Goal: Task Accomplishment & Management: Manage account settings

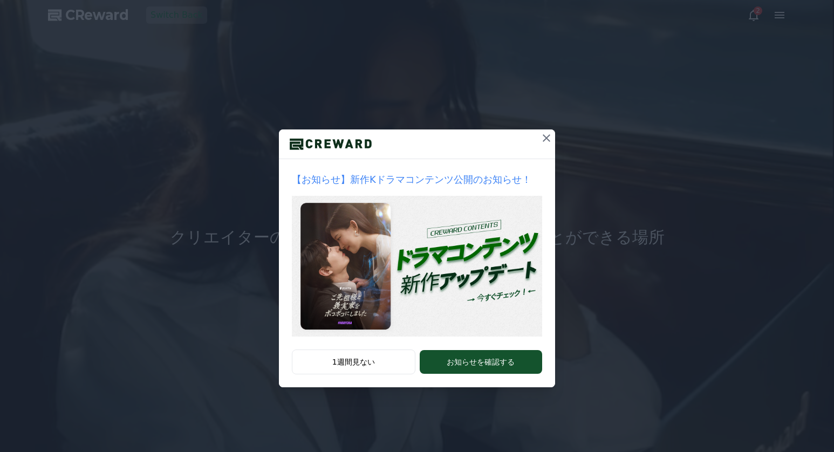
click at [542, 137] on icon at bounding box center [546, 138] width 13 height 13
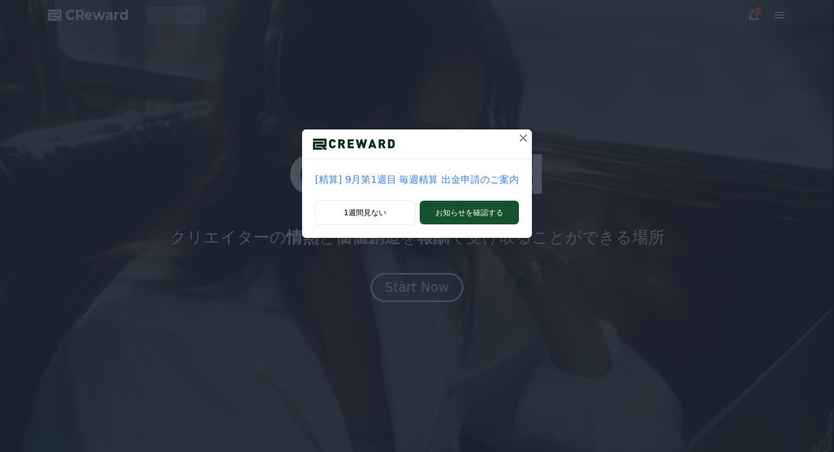
click at [522, 137] on icon at bounding box center [523, 138] width 13 height 13
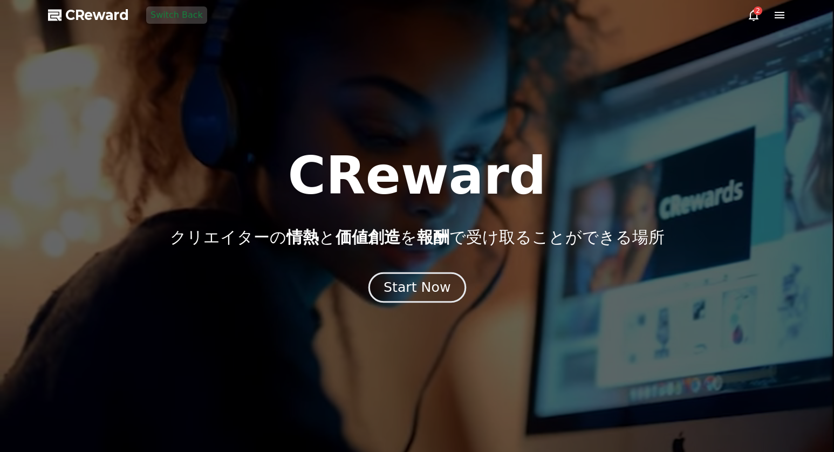
click at [417, 291] on div "Start Now" at bounding box center [417, 287] width 67 height 18
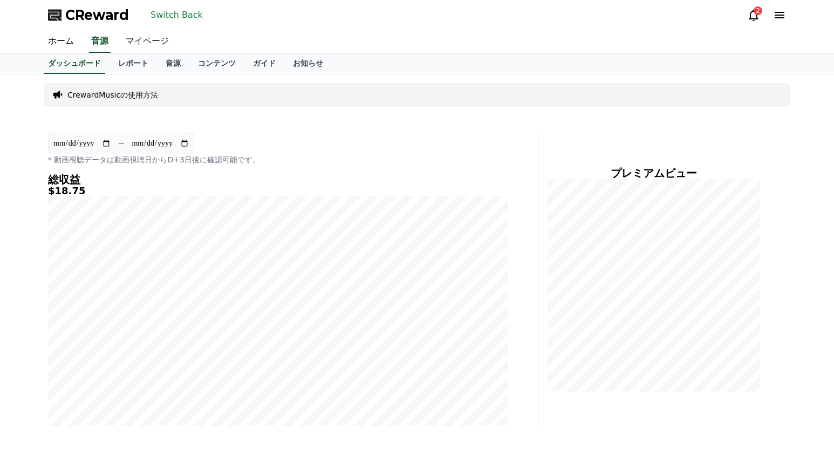
click at [161, 46] on link "マイページ" at bounding box center [147, 41] width 60 height 23
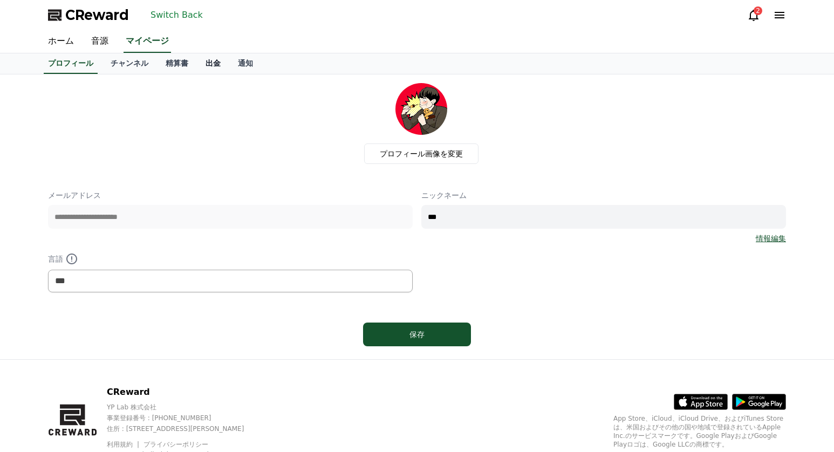
click at [222, 71] on link "出金" at bounding box center [213, 63] width 32 height 21
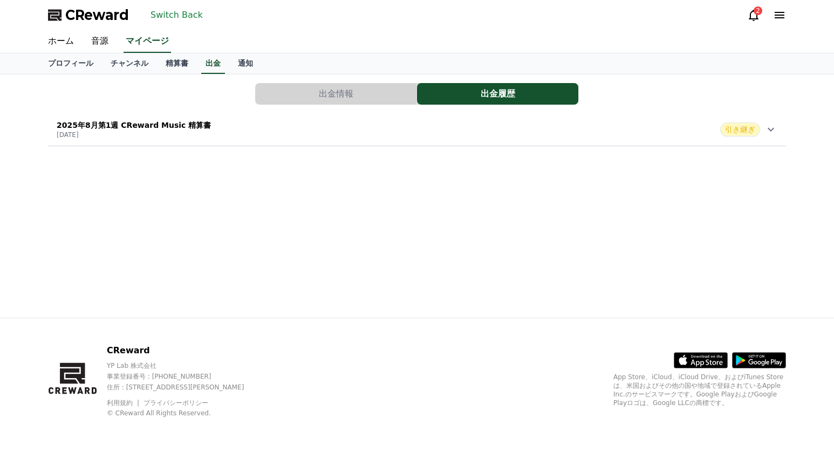
click at [322, 98] on button "出金情報" at bounding box center [335, 94] width 161 height 22
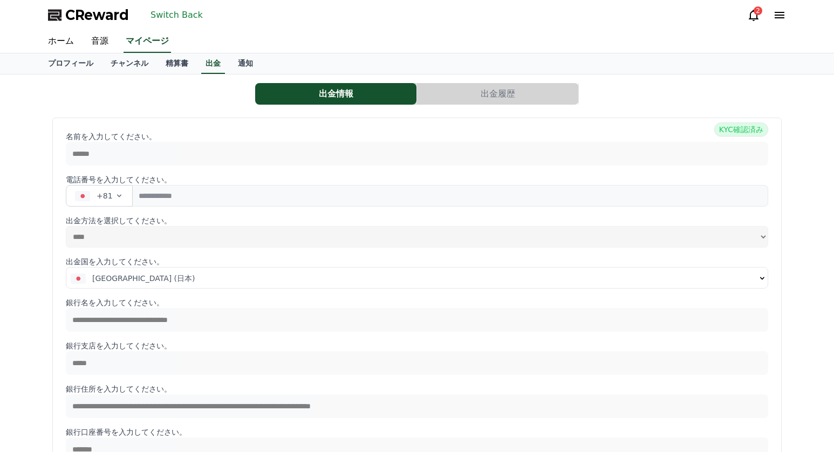
click at [444, 94] on button "出金履歴" at bounding box center [497, 94] width 161 height 22
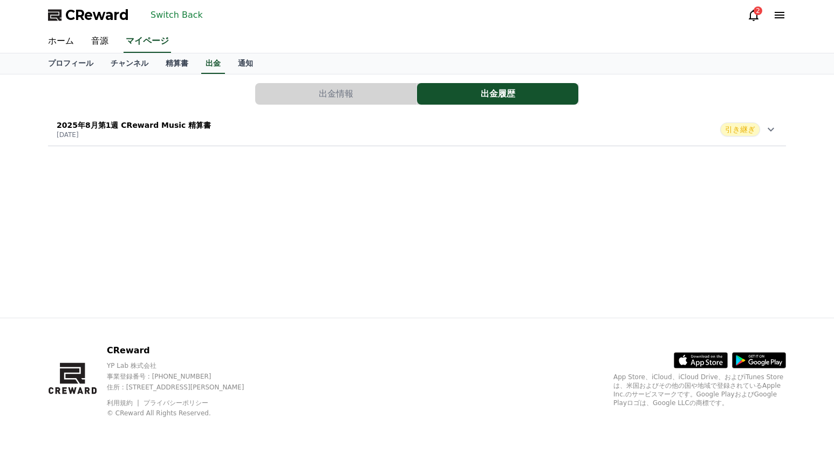
click at [429, 133] on div "[DATE]第1週 CReward Music 精算書 [DATE] 引き継ぎ" at bounding box center [417, 129] width 738 height 28
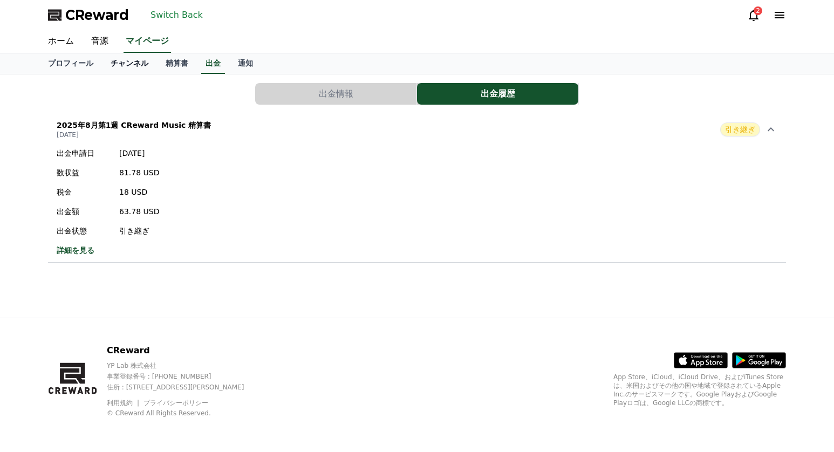
click at [139, 64] on link "チャンネル" at bounding box center [129, 63] width 55 height 21
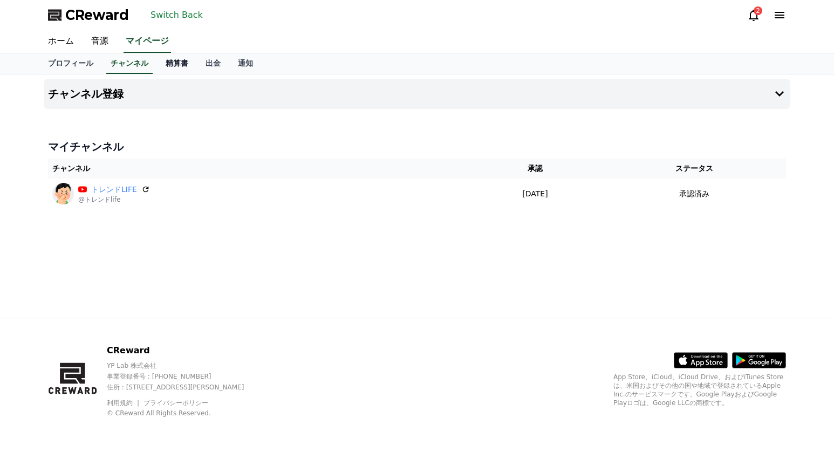
click at [174, 63] on link "精算書" at bounding box center [177, 63] width 40 height 21
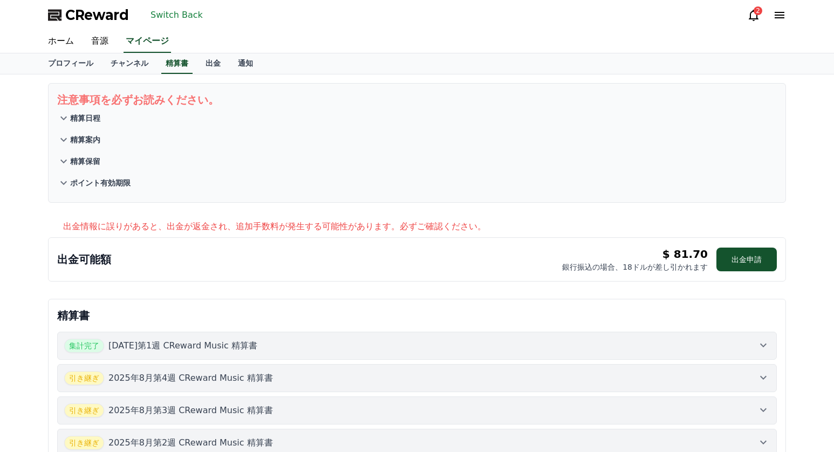
click at [622, 175] on button "ポイント有効期限" at bounding box center [417, 183] width 720 height 22
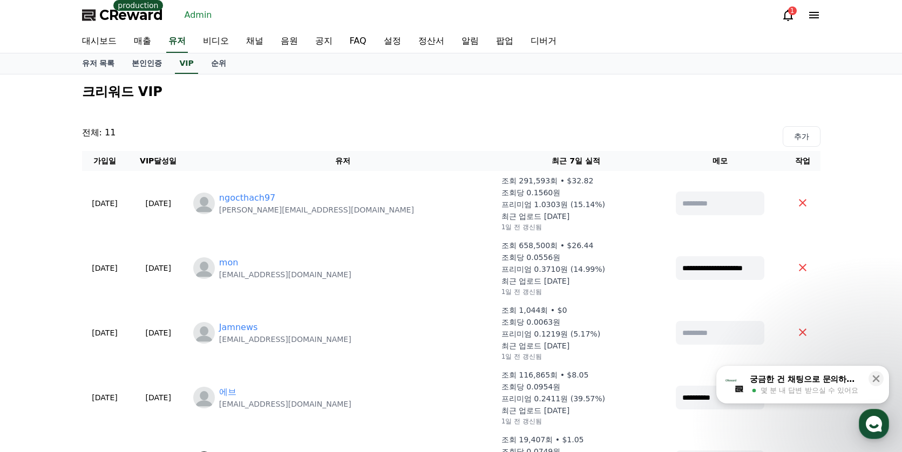
click at [196, 22] on link "Admin" at bounding box center [198, 14] width 36 height 17
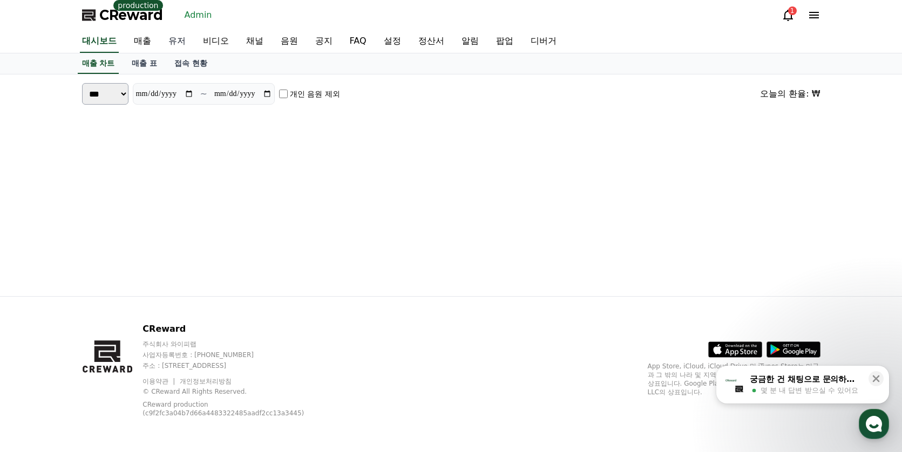
click at [187, 36] on link "유저" at bounding box center [177, 41] width 35 height 23
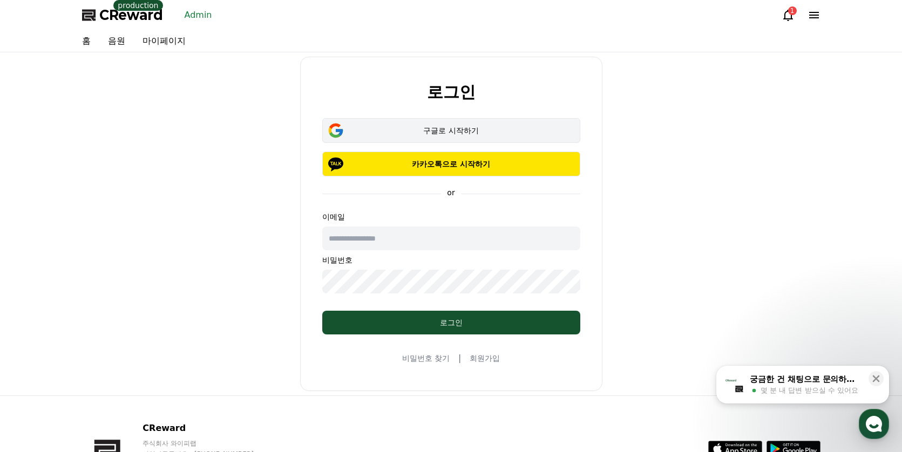
click at [443, 132] on div "구글로 시작하기" at bounding box center [451, 130] width 227 height 11
